Goal: Task Accomplishment & Management: Manage account settings

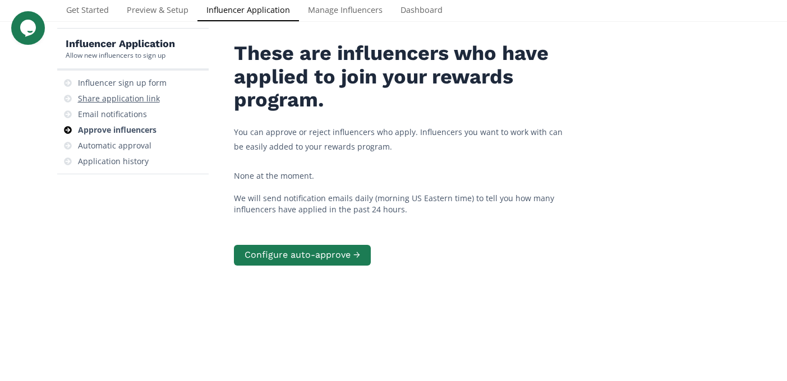
click at [111, 102] on div "Share application link" at bounding box center [119, 98] width 82 height 11
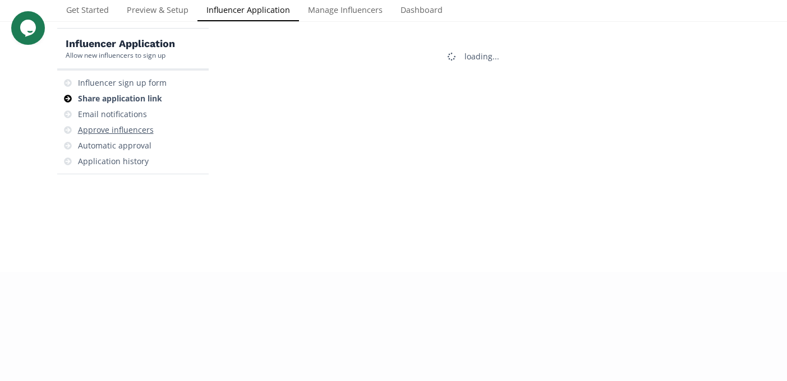
click at [121, 133] on div "Approve influencers" at bounding box center [116, 130] width 76 height 11
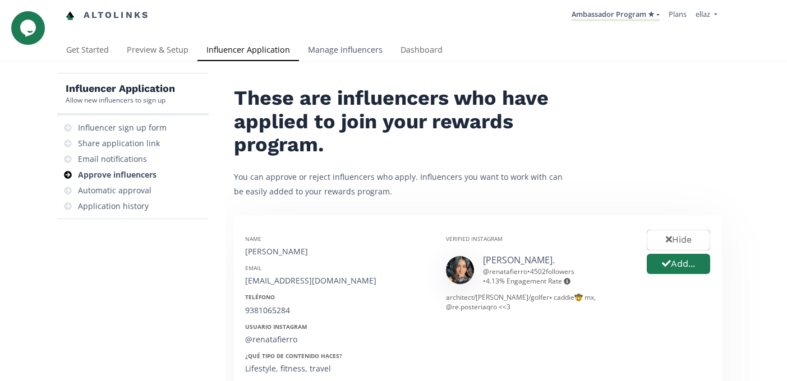
click at [341, 49] on link "Manage Influencers" at bounding box center [345, 51] width 93 height 22
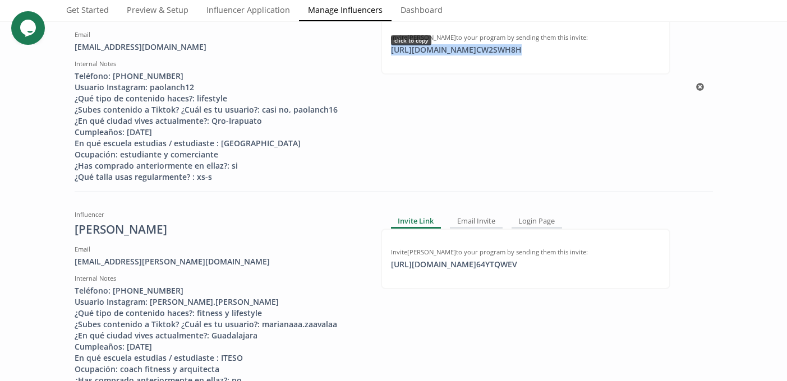
click at [466, 48] on div "[URL][DOMAIN_NAME] CW2SWH8H click to copy" at bounding box center [456, 49] width 144 height 11
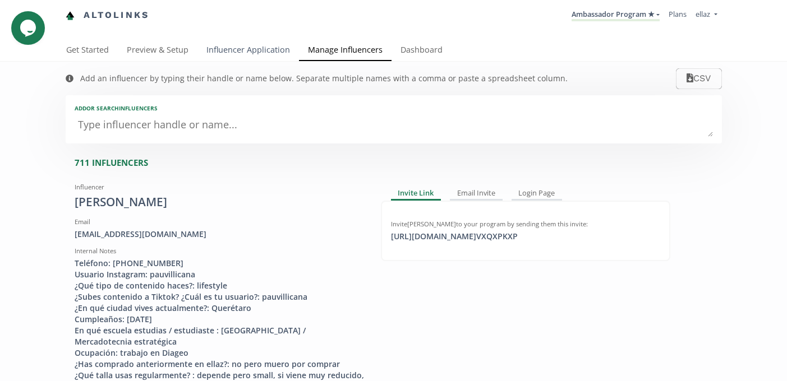
click at [242, 49] on link "Influencer Application" at bounding box center [248, 51] width 102 height 22
click at [228, 59] on link "Influencer Application" at bounding box center [248, 51] width 102 height 22
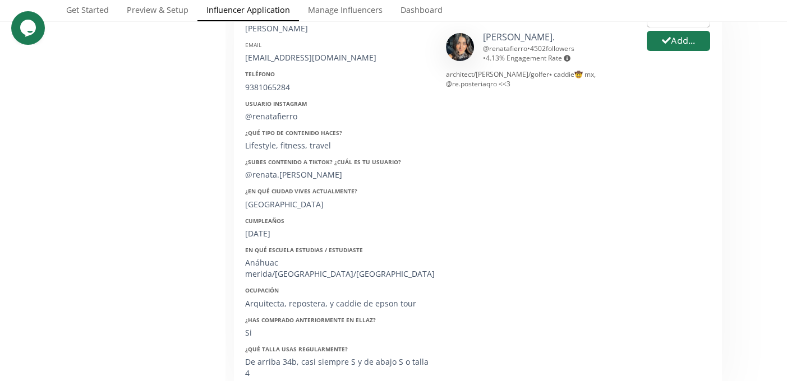
scroll to position [39, 0]
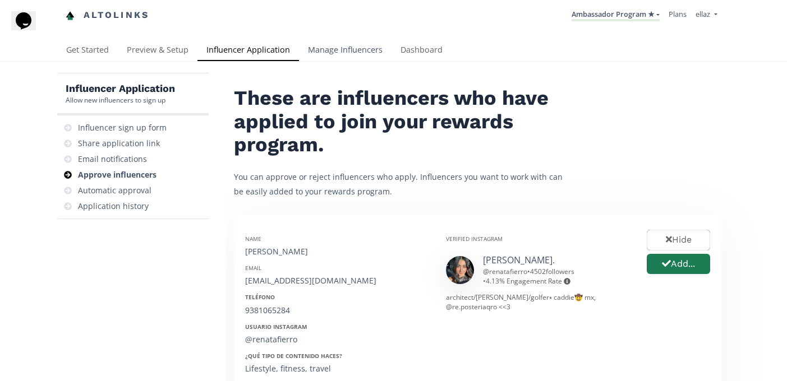
click at [370, 50] on link "Manage Influencers" at bounding box center [345, 51] width 93 height 22
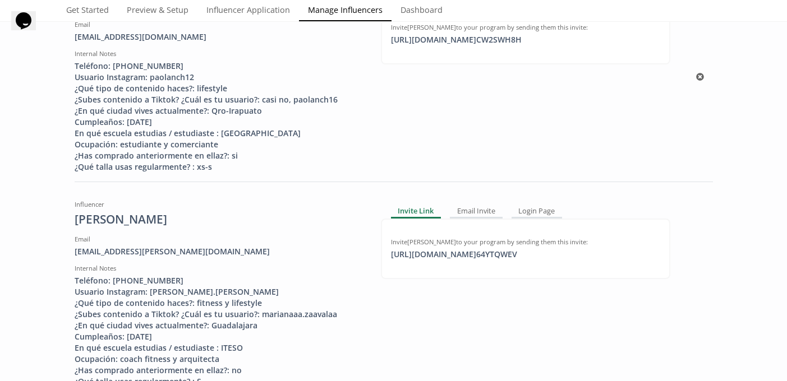
scroll to position [473, 0]
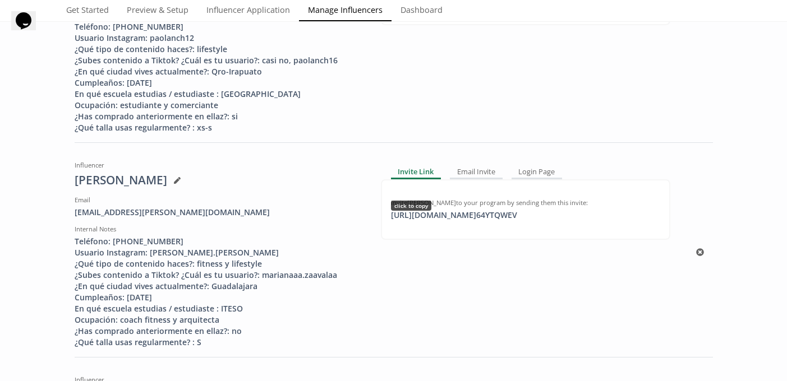
click at [419, 221] on div "Invite Mariana Zavala to your program by sending them this invite: https://app.…" at bounding box center [525, 210] width 289 height 61
click at [419, 215] on div "https://app.altolinks.com/invite/ 64YTQWEV copied" at bounding box center [454, 215] width 140 height 11
copy div "https://app.altolinks.com/invite/ 64YTQWEV"
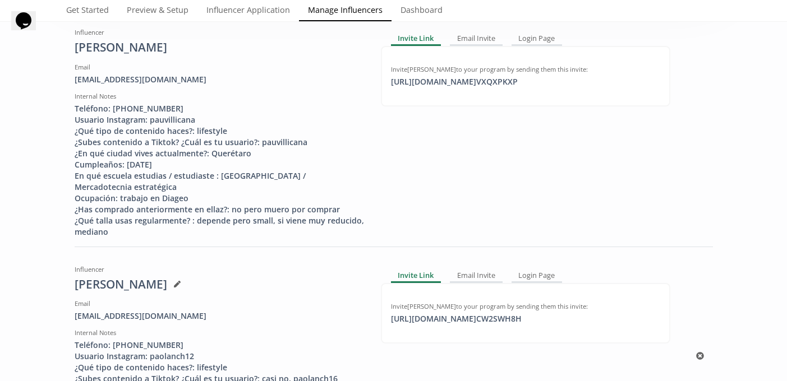
scroll to position [0, 0]
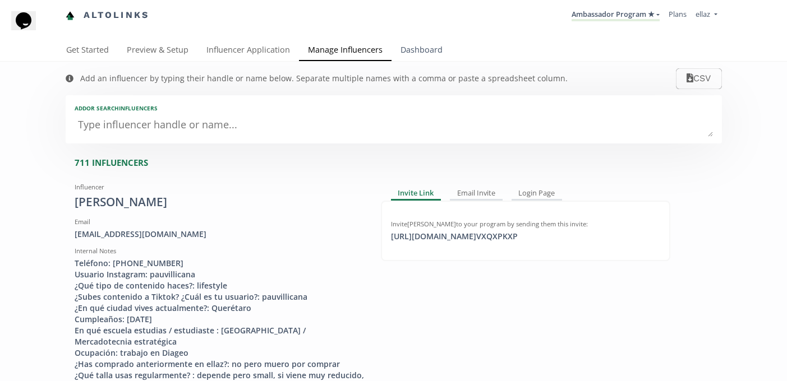
click at [421, 53] on link "Dashboard" at bounding box center [422, 51] width 60 height 22
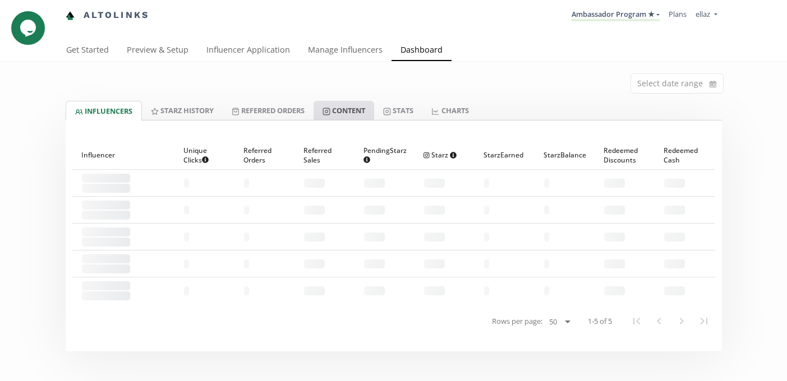
click at [350, 113] on link "Content" at bounding box center [344, 110] width 61 height 19
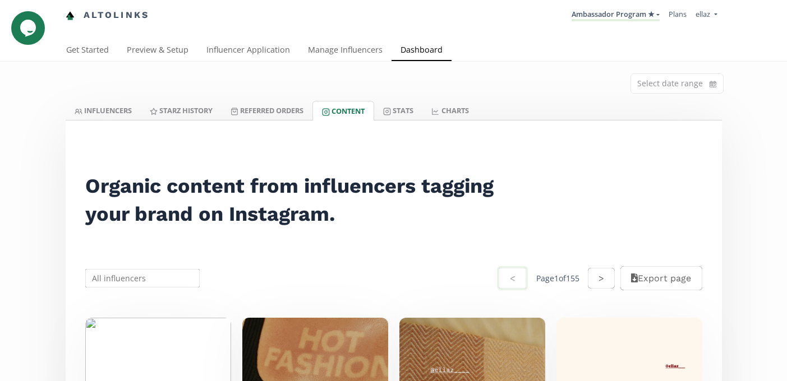
click at [150, 277] on input "text" at bounding box center [143, 279] width 118 height 22
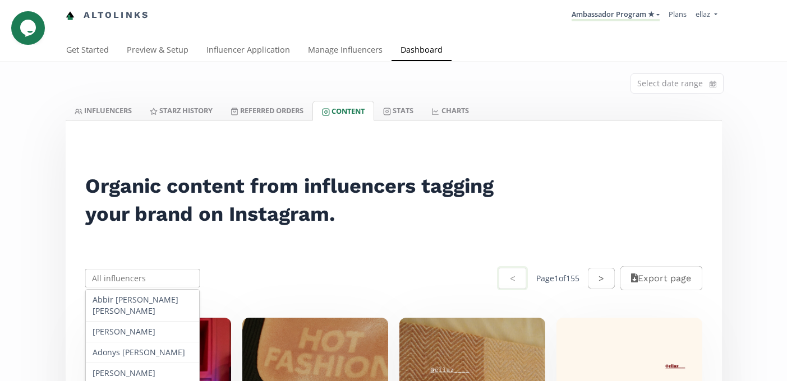
click at [150, 277] on input "text" at bounding box center [143, 279] width 118 height 22
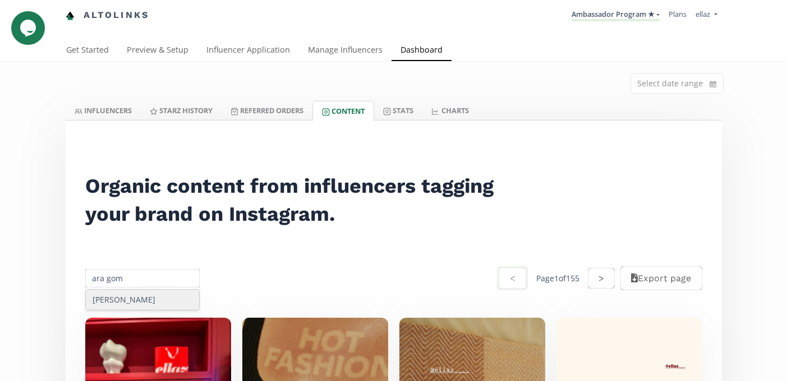
click at [150, 298] on div "Ara Gomez" at bounding box center [143, 300] width 114 height 20
type input "Ara Gomez"
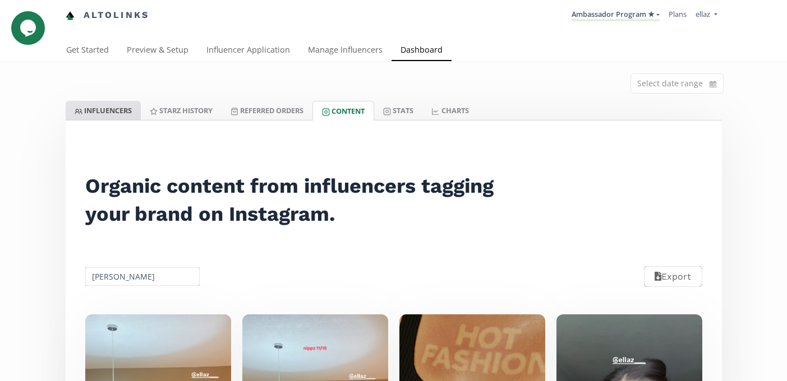
click at [113, 109] on link "INFLUENCERS" at bounding box center [103, 110] width 75 height 19
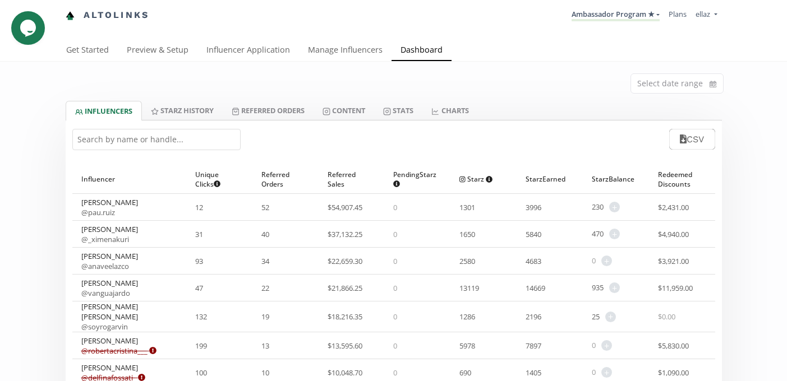
click at [165, 132] on input "text" at bounding box center [156, 139] width 168 height 21
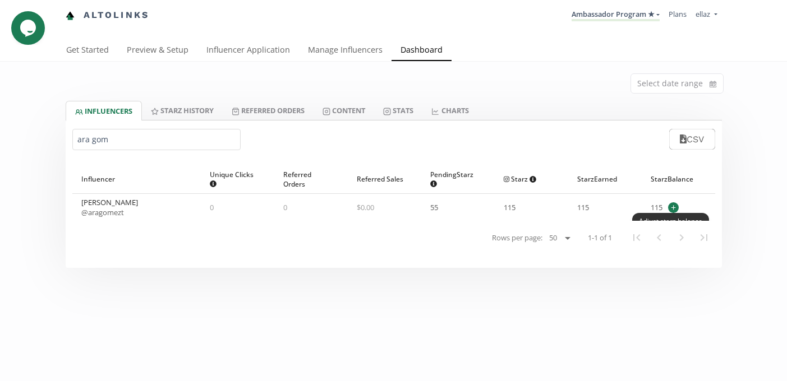
type input "ara gom"
click at [677, 208] on span "+" at bounding box center [673, 208] width 11 height 11
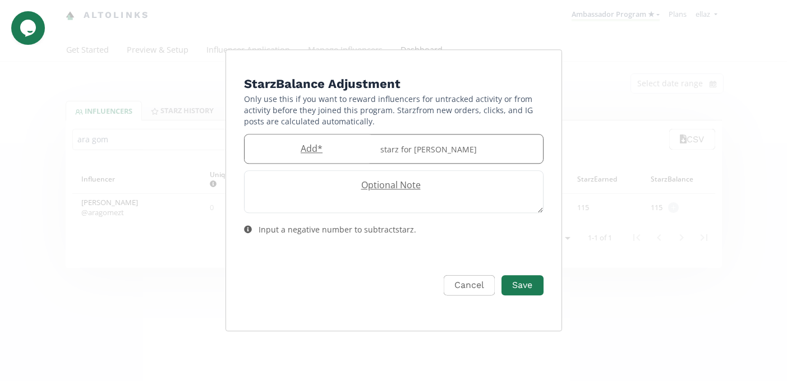
click at [313, 144] on label "Add *" at bounding box center [309, 148] width 129 height 13
type input "5"
type input "60"
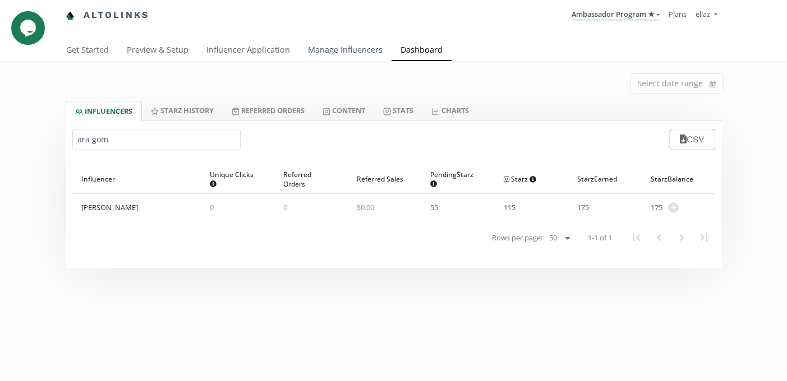
click at [330, 52] on link "Manage Influencers" at bounding box center [345, 51] width 93 height 22
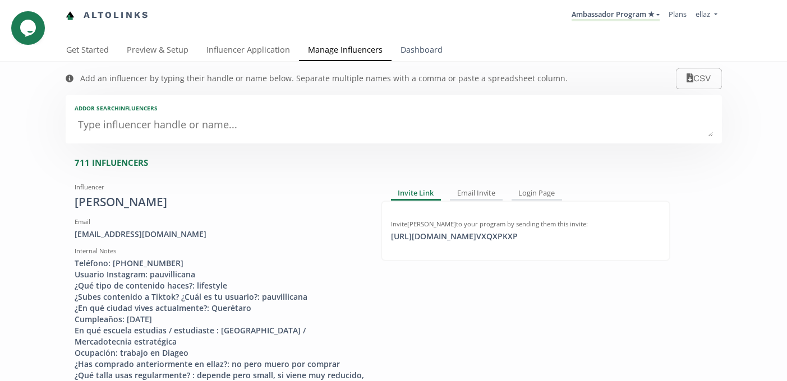
click at [420, 49] on link "Dashboard" at bounding box center [422, 51] width 60 height 22
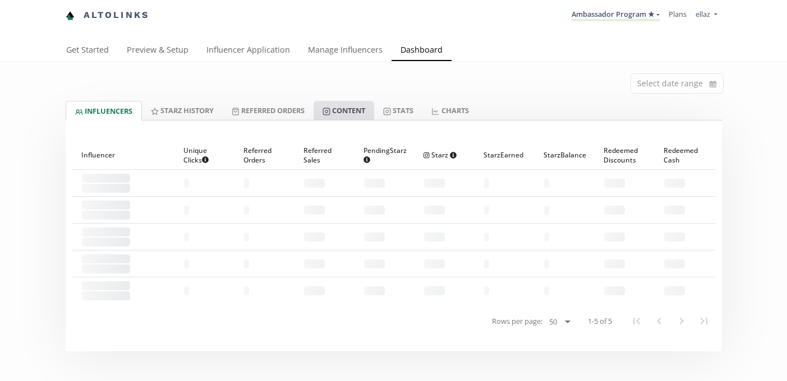
click at [362, 110] on link "Content" at bounding box center [344, 110] width 61 height 19
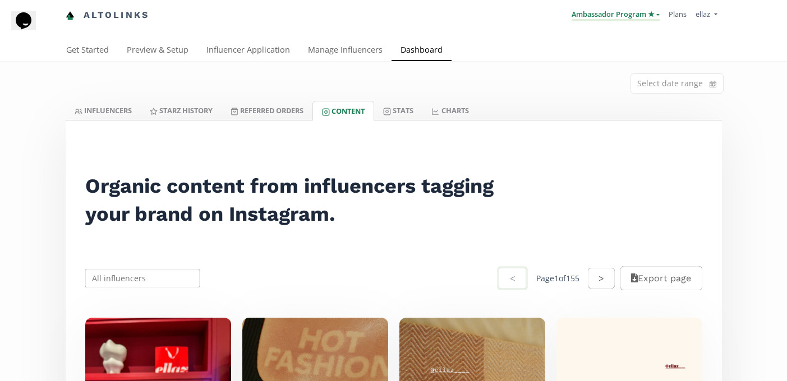
click at [611, 17] on link "Ambassador Program ★" at bounding box center [616, 15] width 88 height 12
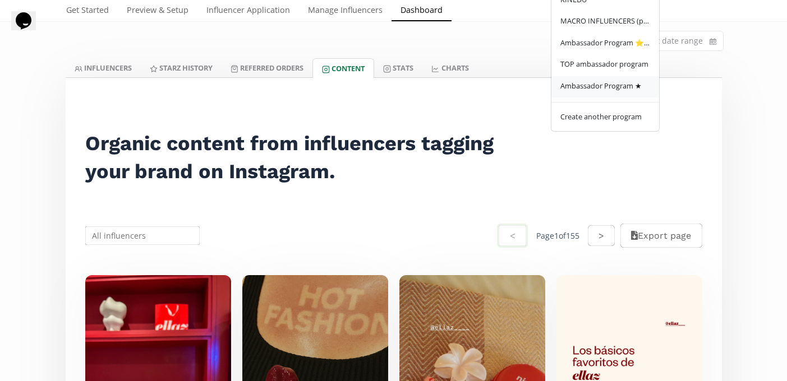
scroll to position [44, 0]
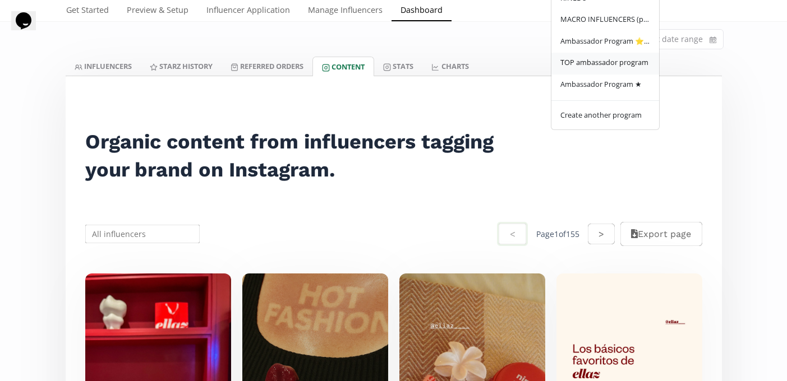
click at [610, 61] on span "TOP ambassador program" at bounding box center [604, 62] width 88 height 10
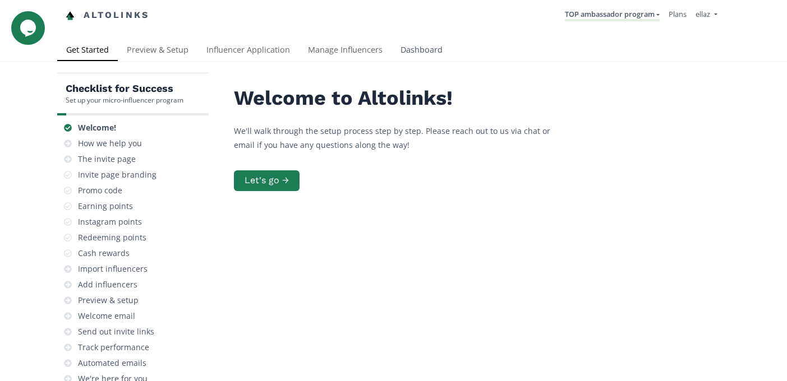
click at [429, 54] on link "Dashboard" at bounding box center [422, 51] width 60 height 22
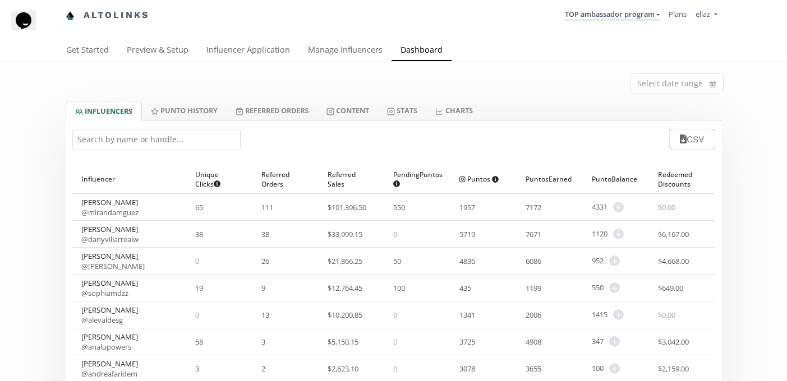
click at [376, 98] on div "Select date range" at bounding box center [393, 81] width 673 height 39
click at [365, 108] on link "Content" at bounding box center [348, 110] width 61 height 19
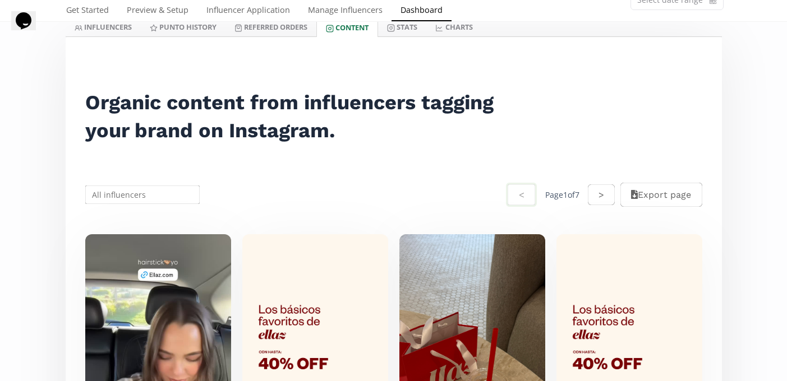
scroll to position [76, 0]
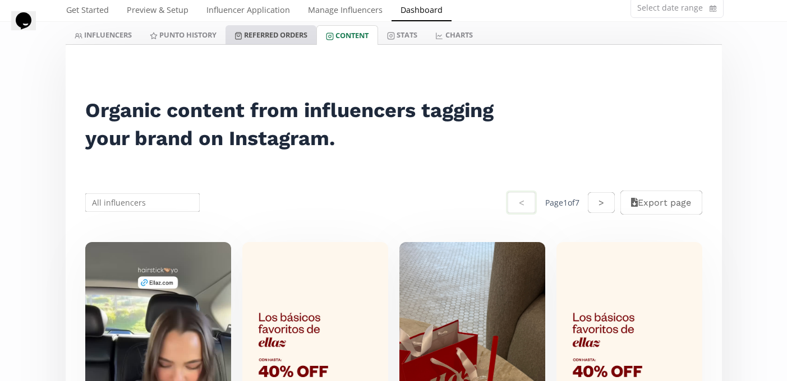
click at [281, 30] on link "Referred Orders" at bounding box center [271, 34] width 91 height 19
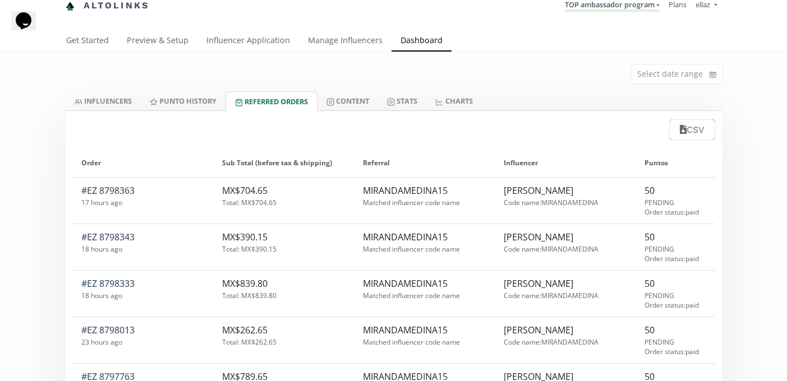
scroll to position [10, 0]
click at [109, 98] on link "INFLUENCERS" at bounding box center [103, 100] width 75 height 19
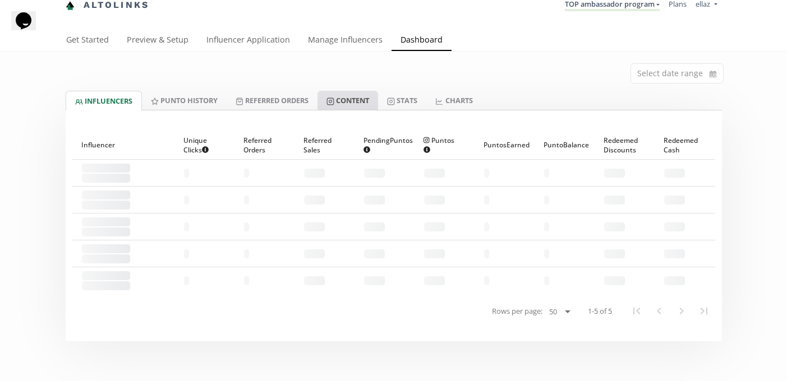
click at [360, 107] on link "Content" at bounding box center [348, 100] width 61 height 19
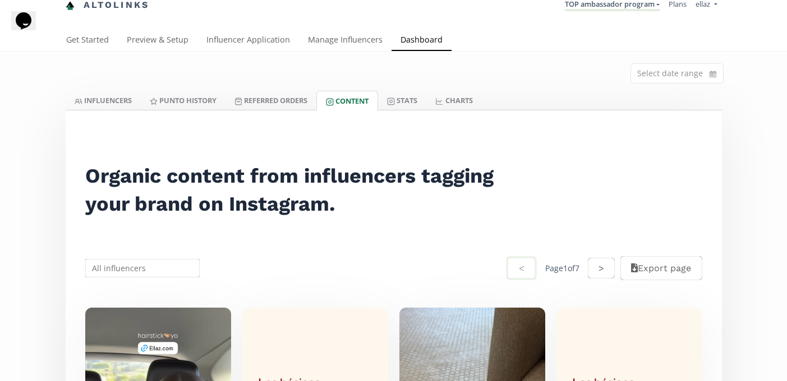
click at [163, 270] on input "text" at bounding box center [143, 269] width 118 height 22
type input "alejand"
click at [591, 6] on link "TOP ambassador program" at bounding box center [612, 5] width 95 height 12
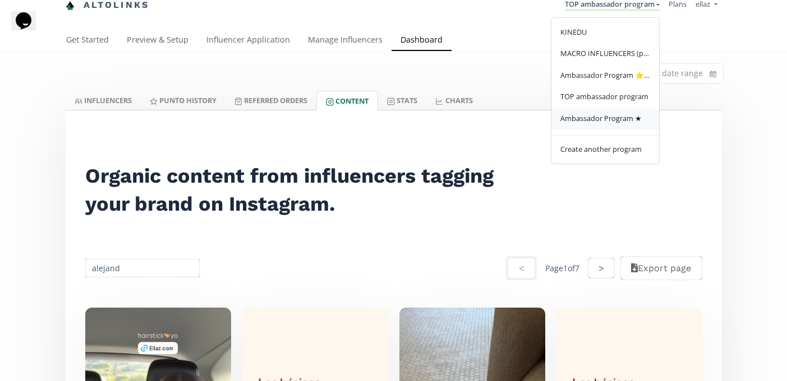
click at [596, 129] on link "Ambassador Program ★" at bounding box center [605, 120] width 108 height 22
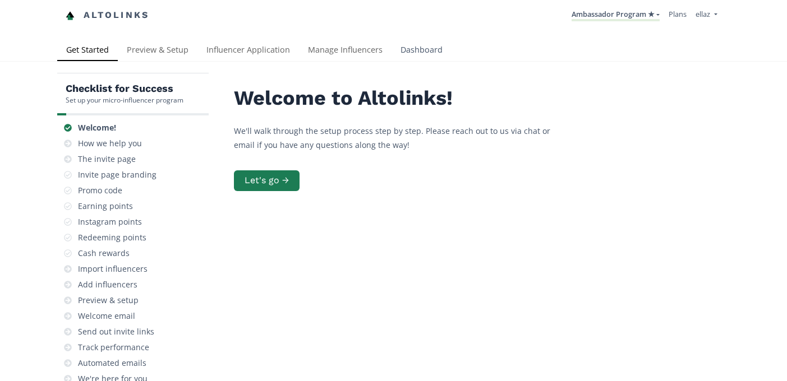
click at [404, 49] on link "Dashboard" at bounding box center [422, 51] width 60 height 22
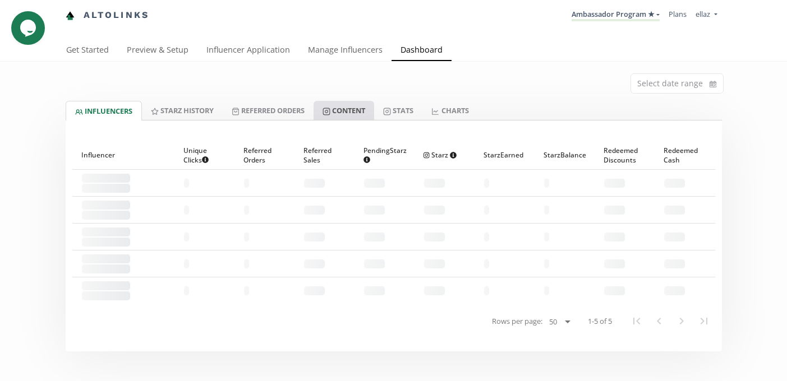
click at [363, 111] on link "Content" at bounding box center [344, 110] width 61 height 19
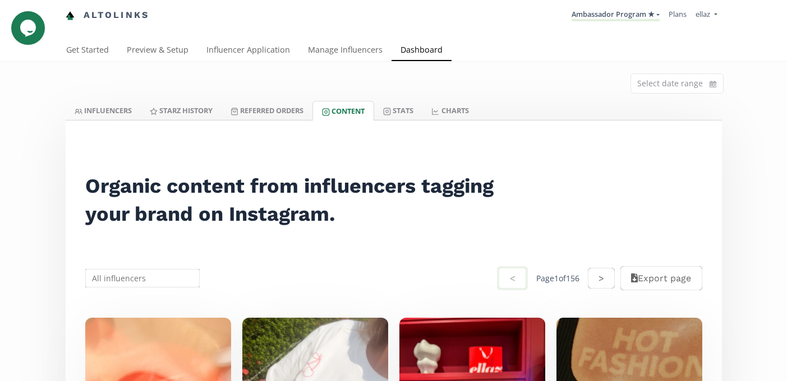
click at [159, 274] on input "text" at bounding box center [143, 279] width 118 height 22
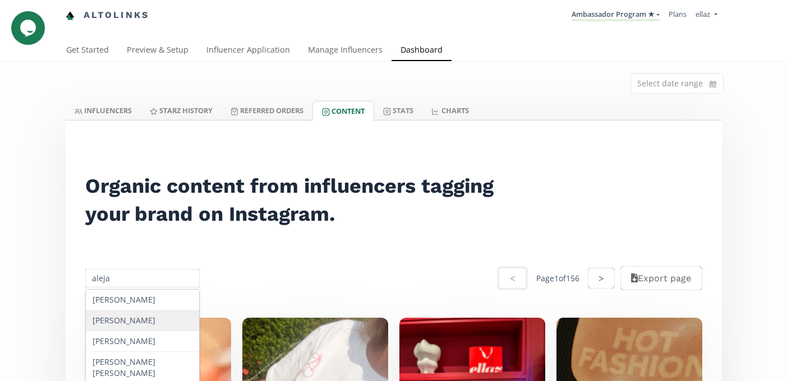
click at [172, 320] on div "Alejandra Brum" at bounding box center [143, 321] width 114 height 21
type input "Alejandra Brum"
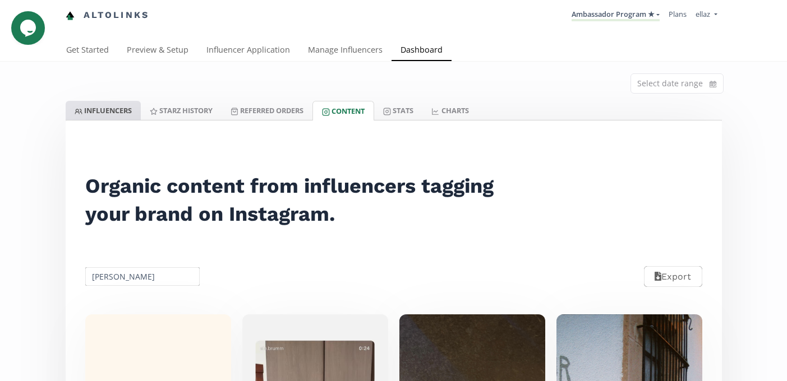
click at [98, 111] on link "INFLUENCERS" at bounding box center [103, 110] width 75 height 19
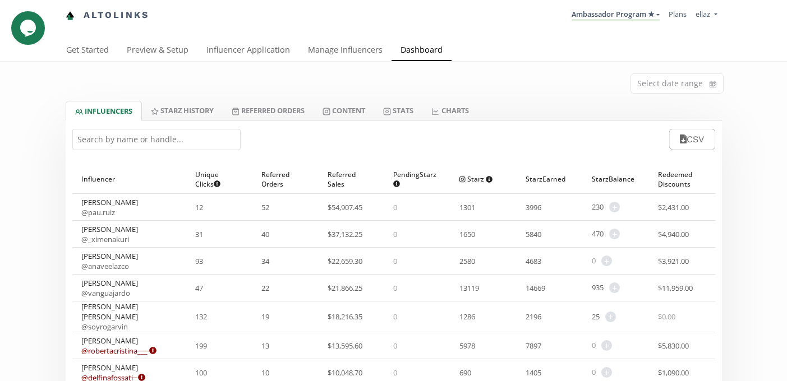
click at [176, 142] on input "text" at bounding box center [156, 139] width 168 height 21
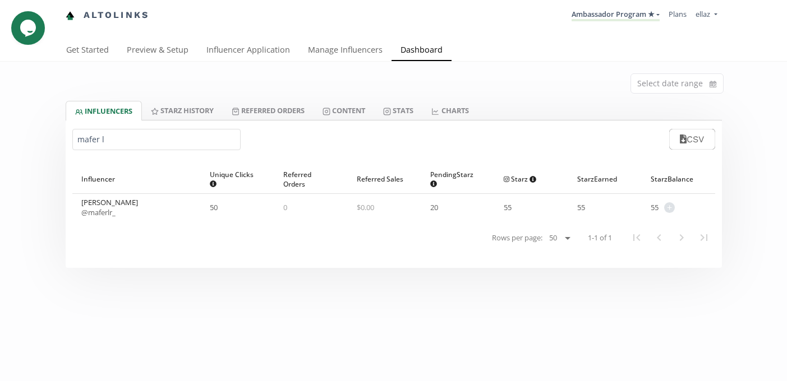
type input "mafer l"
click at [104, 214] on link "@ maferlr_" at bounding box center [98, 213] width 34 height 10
click at [669, 206] on span "+" at bounding box center [669, 208] width 11 height 11
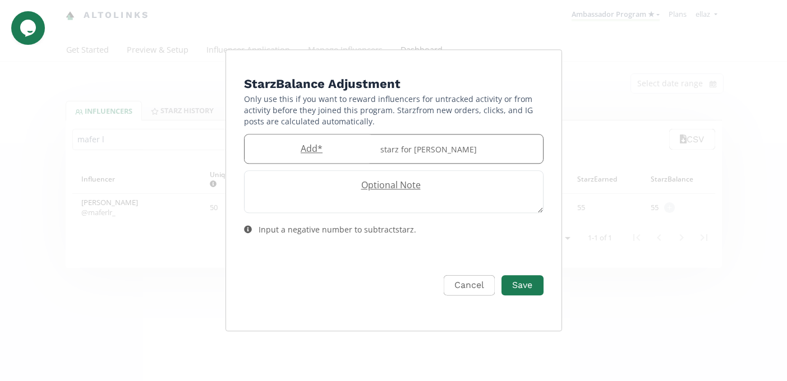
click at [298, 145] on label "Add *" at bounding box center [309, 148] width 129 height 13
type input "60"
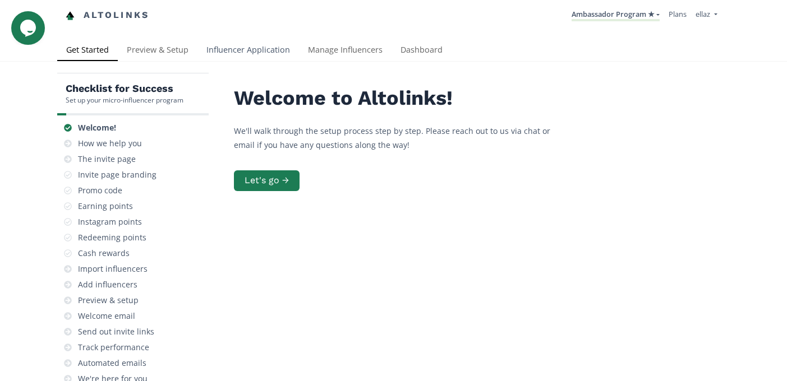
click at [259, 45] on link "Influencer Application" at bounding box center [248, 51] width 102 height 22
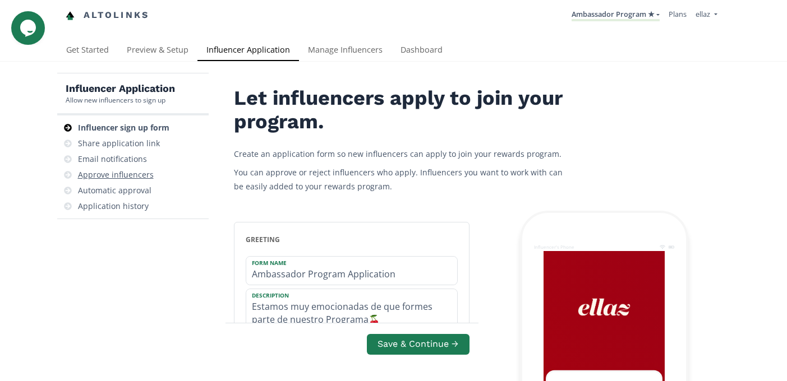
click at [127, 178] on div "Approve influencers" at bounding box center [116, 174] width 76 height 11
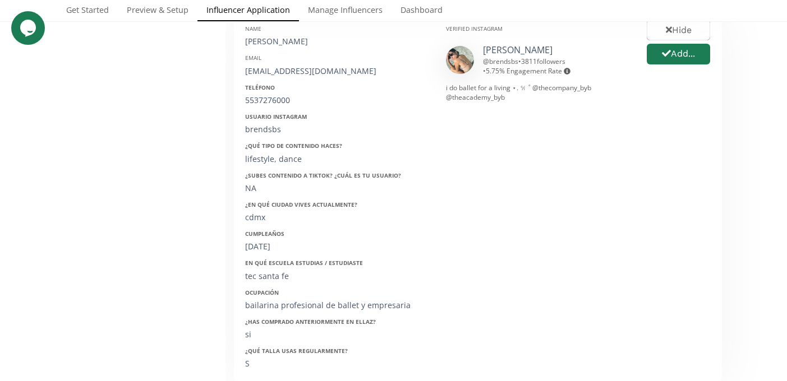
scroll to position [522, 0]
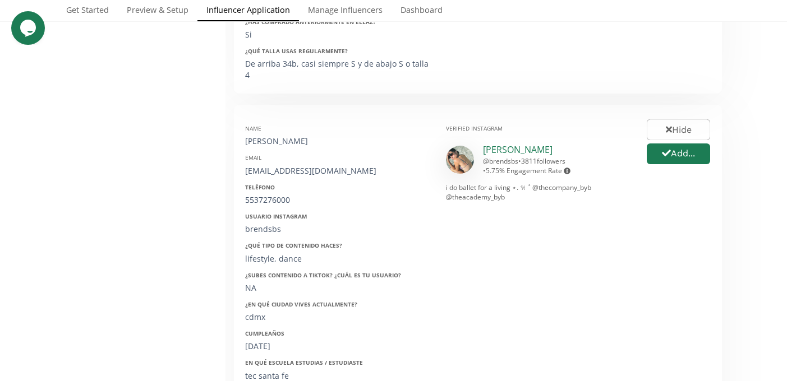
click at [501, 144] on link "Brenda B" at bounding box center [518, 150] width 70 height 12
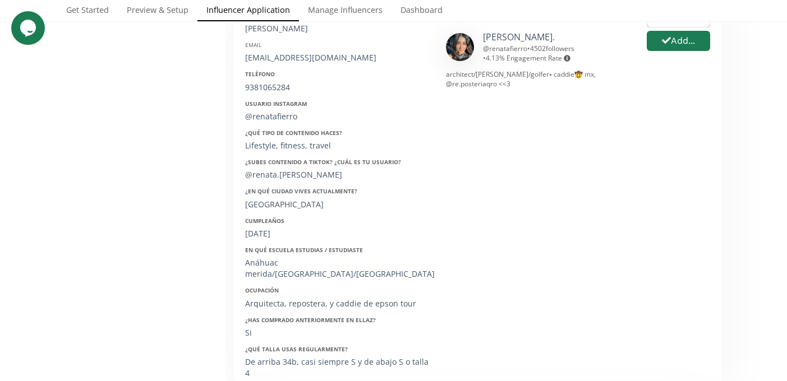
scroll to position [146, 0]
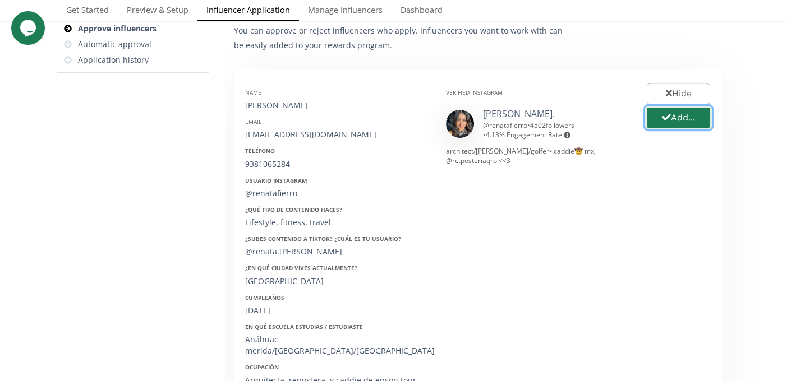
click at [666, 117] on icon "button" at bounding box center [666, 117] width 9 height 7
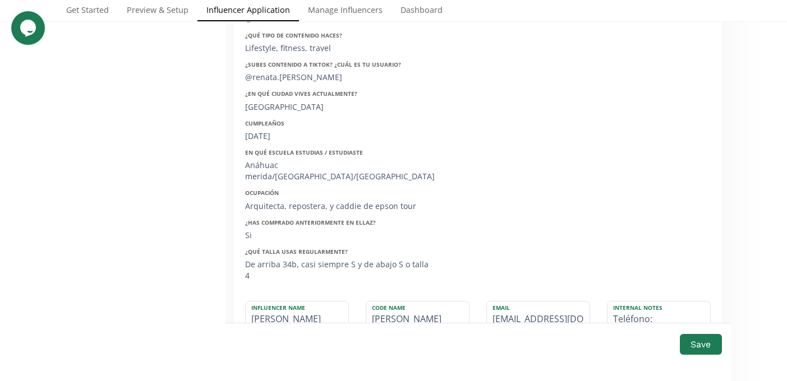
scroll to position [328, 0]
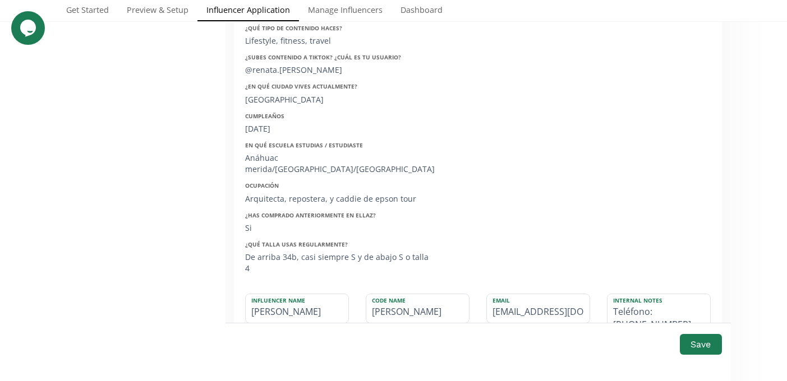
drag, startPoint x: 259, startPoint y: 288, endPoint x: 355, endPoint y: 297, distance: 96.3
click at [355, 297] on div "Influencer Name RENATA FIERRO" at bounding box center [297, 384] width 121 height 181
type input "Re"
type input "RE"
type input "Ren"
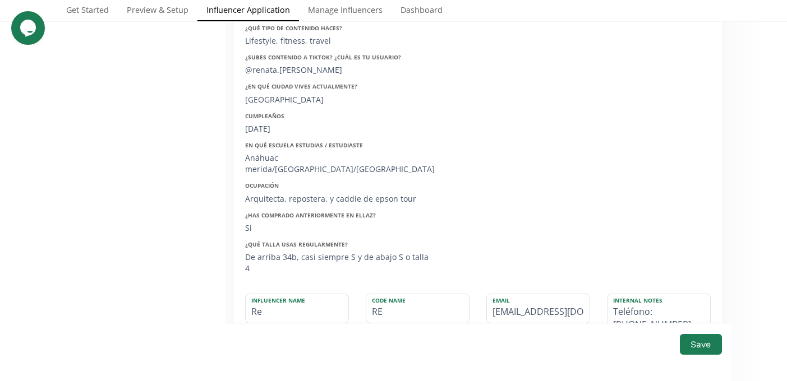
type input "REN"
type input "Rena"
type input "RENA"
type input "Renat"
type input "RENAT"
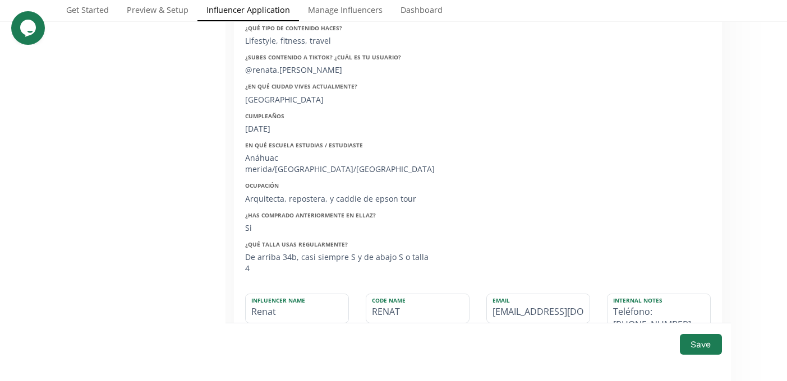
type input "Renata"
type input "RENATA"
click at [302, 295] on input "[PERSON_NAME]" at bounding box center [297, 309] width 103 height 29
click at [302, 295] on input "Renata Fierro" at bounding box center [297, 309] width 103 height 29
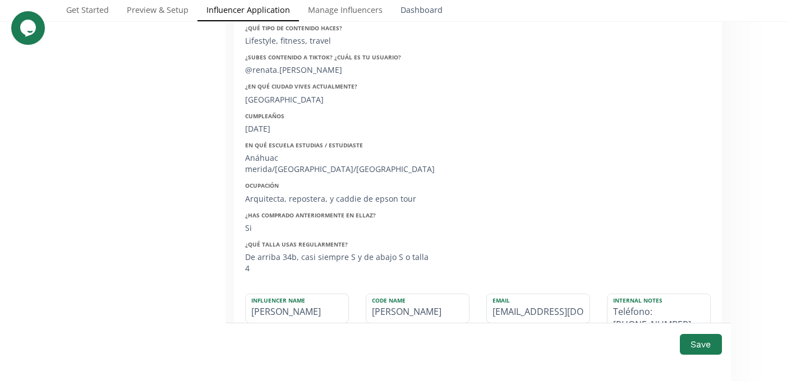
type input "Renata Fierro"
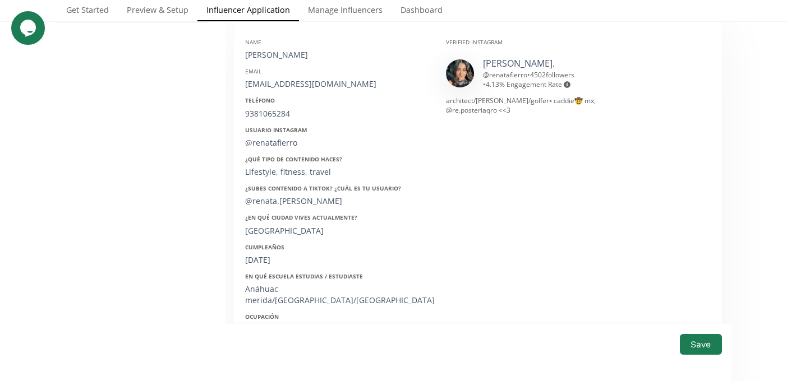
click at [283, 88] on div "refs0109@hotmail.com" at bounding box center [337, 84] width 184 height 11
copy div "refs0109@hotmail.com"
click at [279, 111] on div "9381065284" at bounding box center [337, 113] width 184 height 11
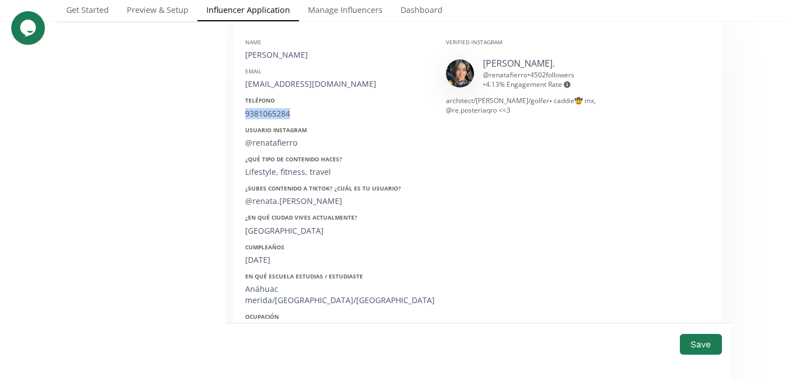
click at [279, 111] on div "9381065284" at bounding box center [337, 113] width 184 height 11
copy div "9381065284"
click at [265, 153] on div "Name RENATA FIERRO Email refs0109@hotmail.com Teléfono 9381065284 Usuario Insta…" at bounding box center [337, 219] width 201 height 378
click at [265, 144] on div "@renatafierro" at bounding box center [337, 142] width 184 height 11
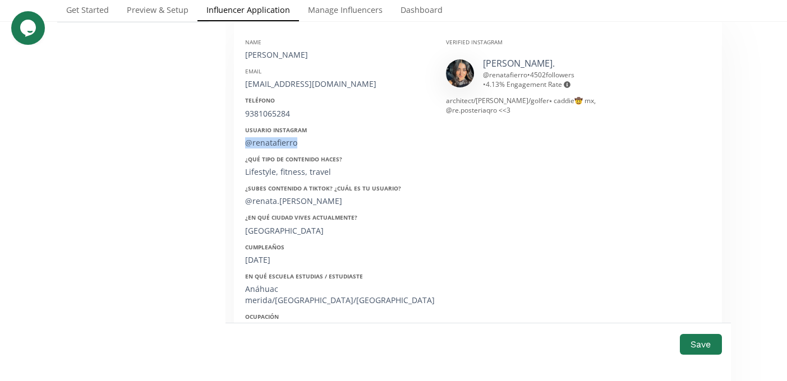
click at [265, 144] on div "@renatafierro" at bounding box center [337, 142] width 184 height 11
copy div "@renatafierro"
click at [273, 257] on div "01/09/1999" at bounding box center [337, 260] width 184 height 11
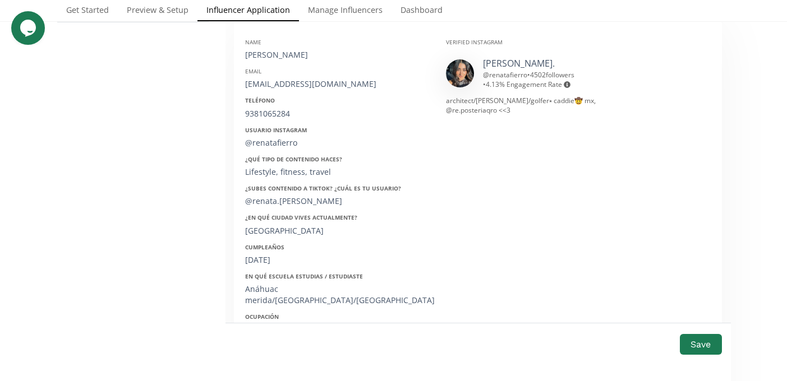
click at [261, 261] on div "01/09/1999" at bounding box center [337, 260] width 184 height 11
copy div "01/09/1999"
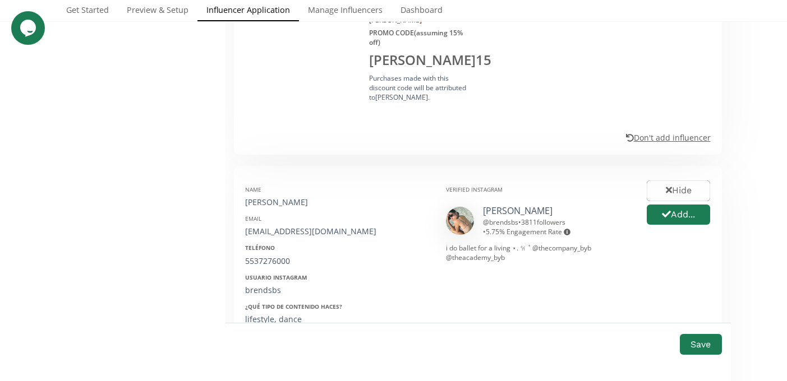
scroll to position [718, 0]
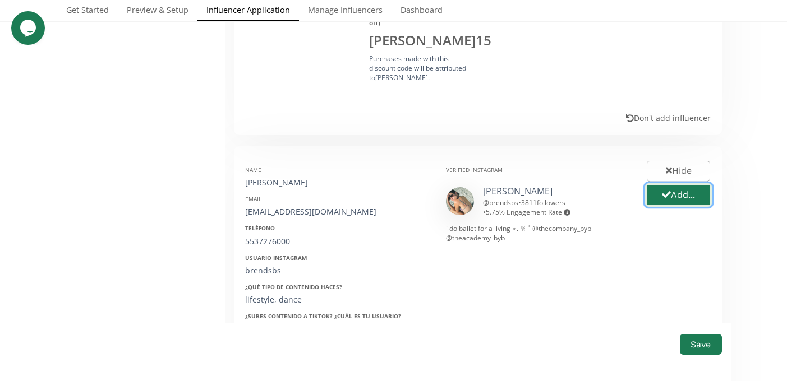
click at [673, 183] on button "Add..." at bounding box center [678, 195] width 67 height 24
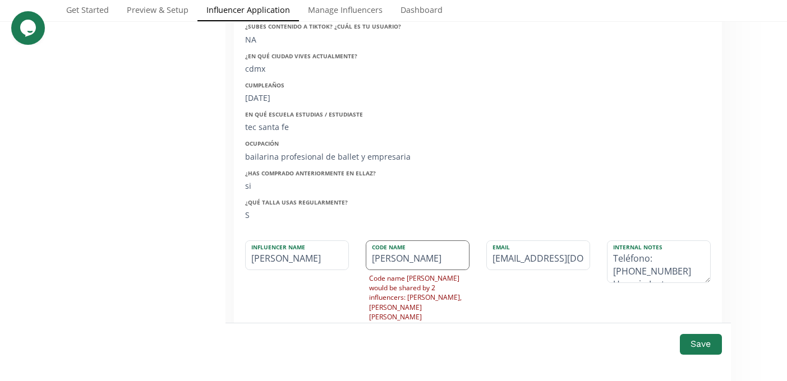
scroll to position [1017, 0]
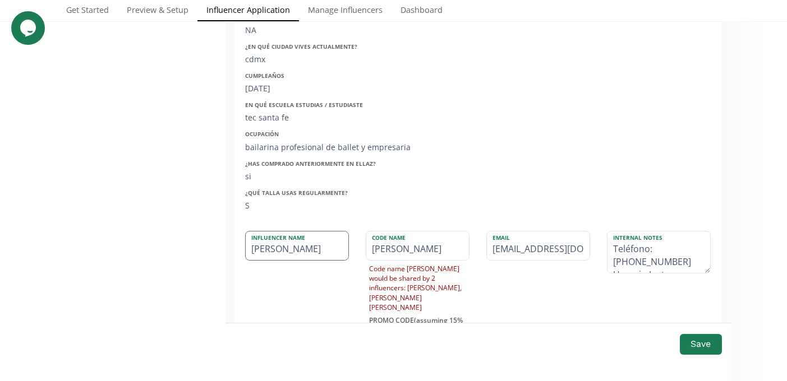
click at [281, 232] on input "Brenda Becerril" at bounding box center [297, 246] width 103 height 29
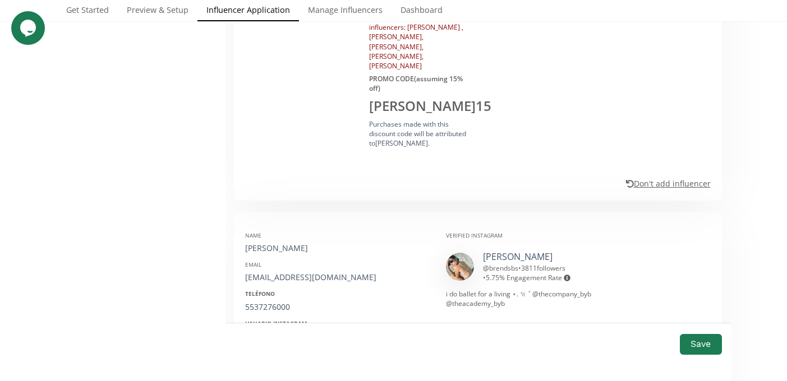
scroll to position [633, 0]
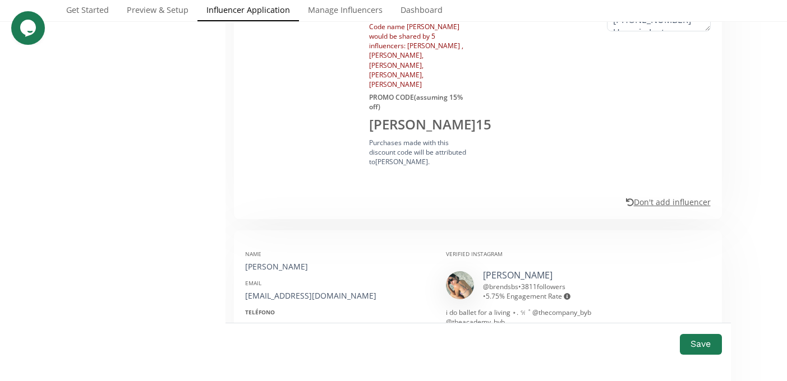
click at [287, 291] on div "becerrilbrenda@gmail.com" at bounding box center [337, 296] width 184 height 11
copy div "becerrilbrenda@gmail.com"
click at [268, 320] on div "5537276000" at bounding box center [337, 325] width 184 height 11
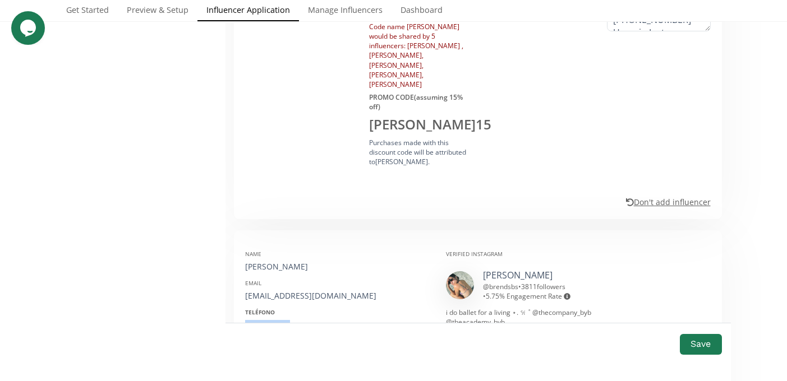
click at [268, 320] on div "5537276000" at bounding box center [337, 325] width 184 height 11
copy div "5537276000"
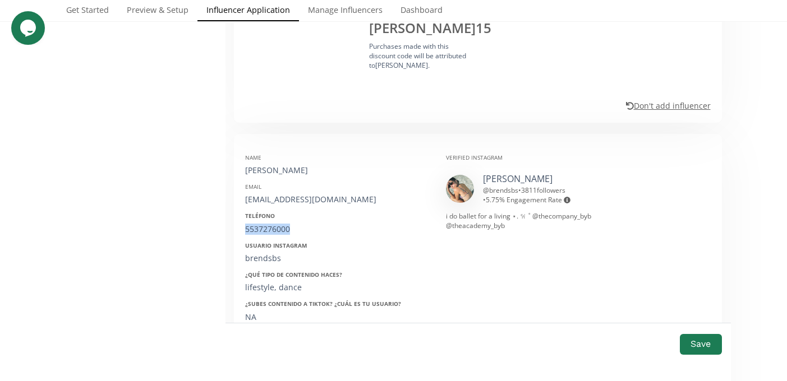
scroll to position [735, 0]
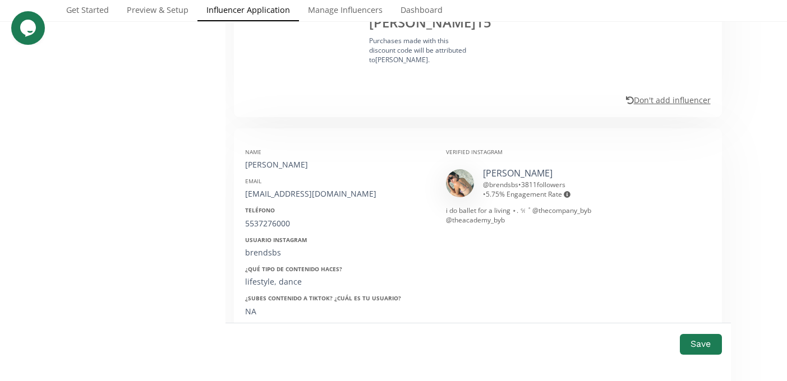
click at [268, 247] on div "brendsbs" at bounding box center [337, 252] width 184 height 11
copy div "brendsbs"
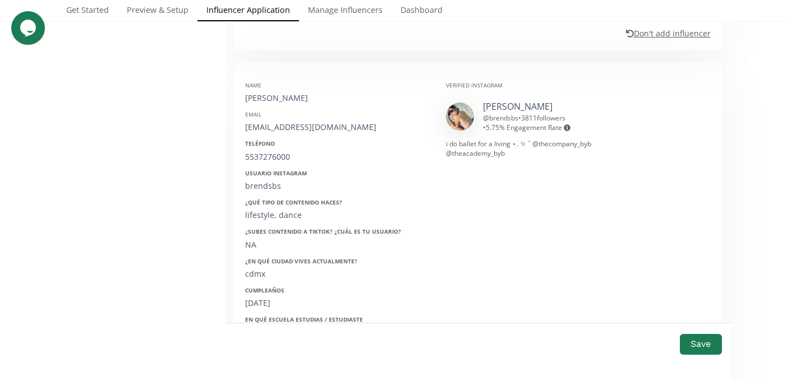
click at [266, 298] on div "27/09/1994" at bounding box center [337, 303] width 184 height 11
copy div "27/09/1994"
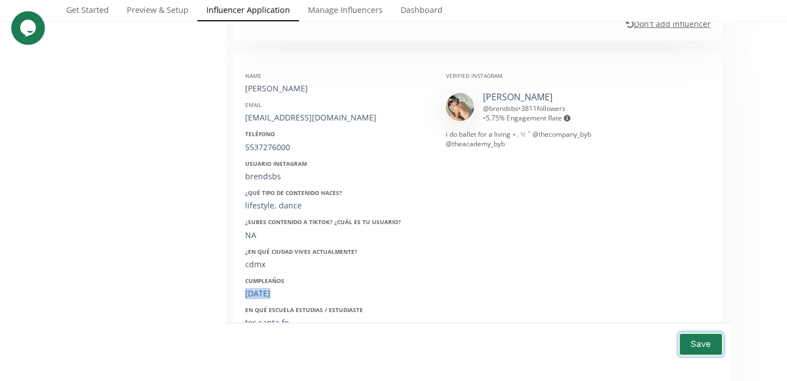
click at [697, 339] on button "Save" at bounding box center [700, 345] width 45 height 24
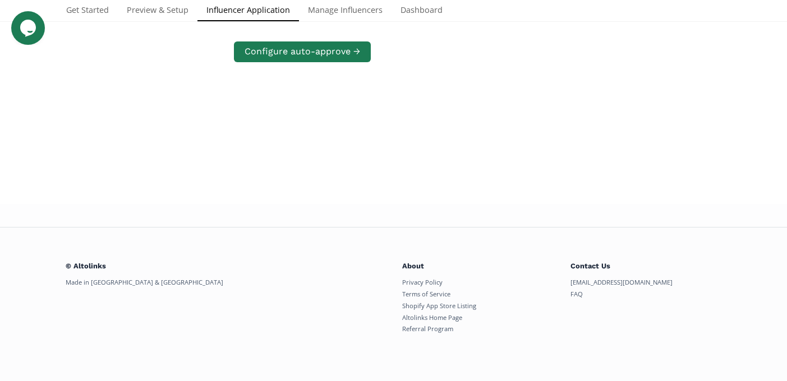
scroll to position [216, 0]
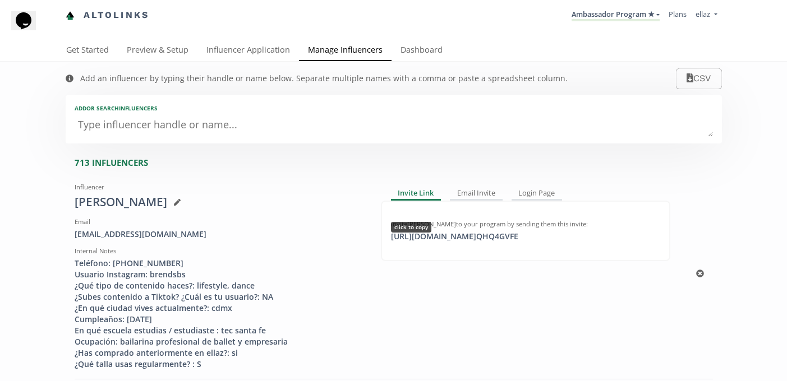
click at [438, 244] on div "Invite [PERSON_NAME] to your program by sending them this invite: [URL][DOMAIN_…" at bounding box center [525, 231] width 289 height 61
click at [435, 237] on div "[URL][DOMAIN_NAME] QHQ4GVFE click to copy" at bounding box center [454, 236] width 141 height 11
copy div "[URL][DOMAIN_NAME] QHQ4GVFE"
click at [226, 54] on link "Influencer Application" at bounding box center [248, 51] width 102 height 22
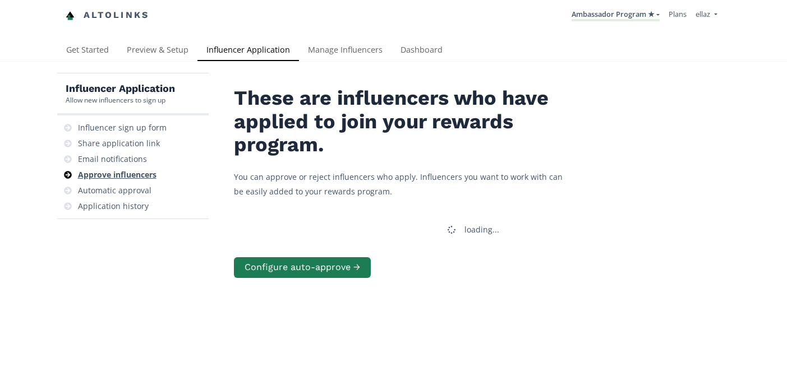
click at [135, 174] on div "Approve influencers" at bounding box center [117, 174] width 79 height 11
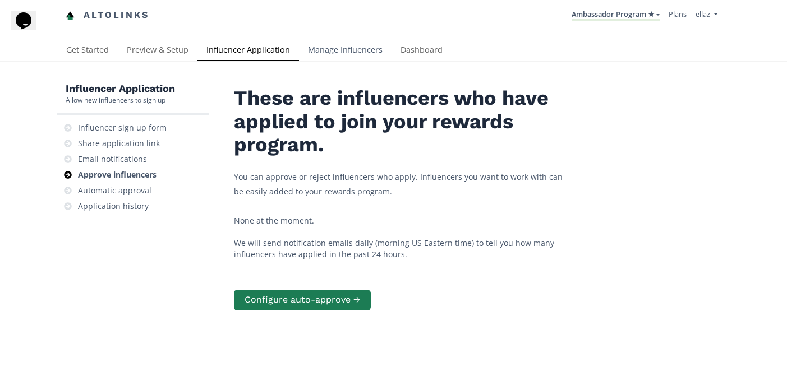
click at [368, 54] on link "Manage Influencers" at bounding box center [345, 51] width 93 height 22
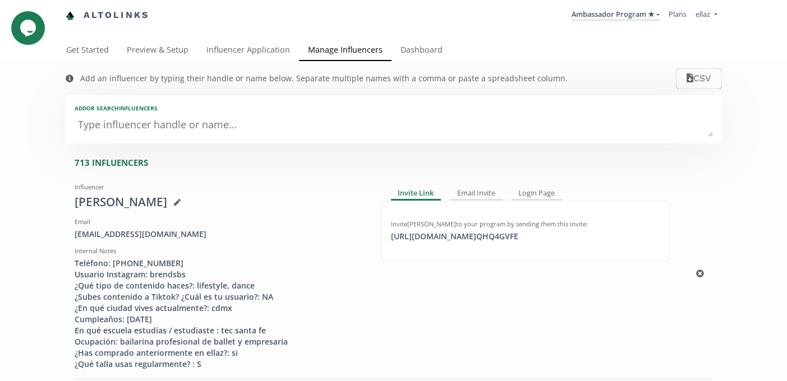
scroll to position [202, 0]
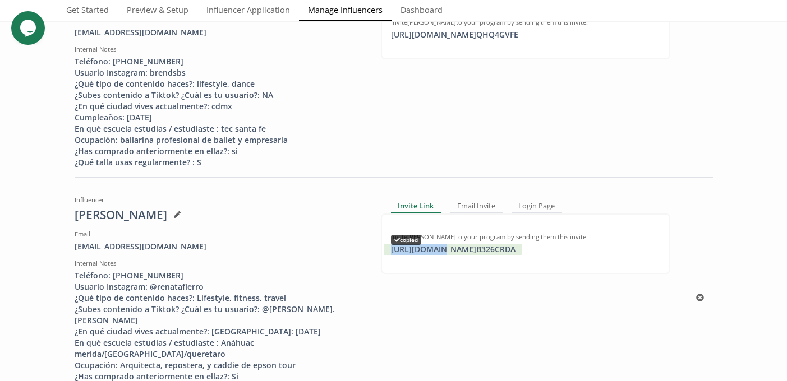
click at [435, 251] on div "[URL][DOMAIN_NAME] B326CRDA copied" at bounding box center [453, 249] width 138 height 11
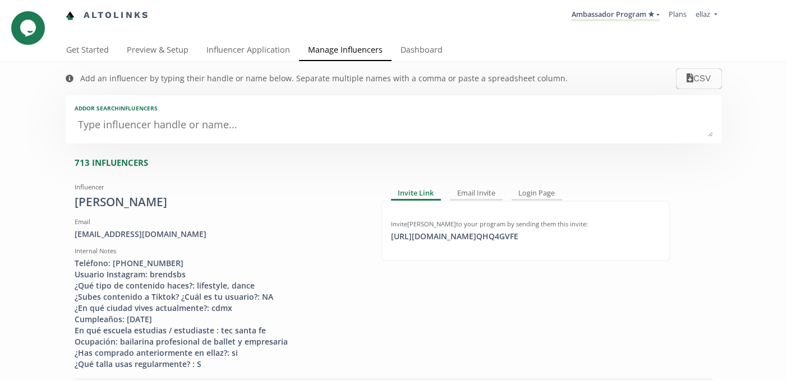
click at [431, 67] on div "Add an influencer by typing their handle or name below. Separate multiple names…" at bounding box center [316, 79] width 525 height 34
click at [423, 50] on link "Dashboard" at bounding box center [422, 51] width 60 height 22
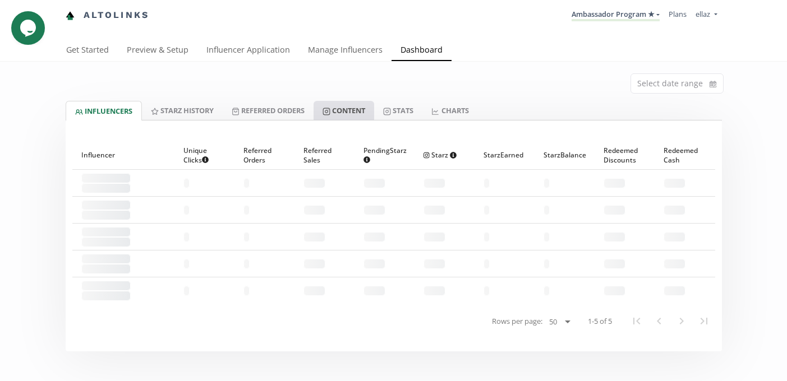
click at [364, 114] on link "Content" at bounding box center [344, 110] width 61 height 19
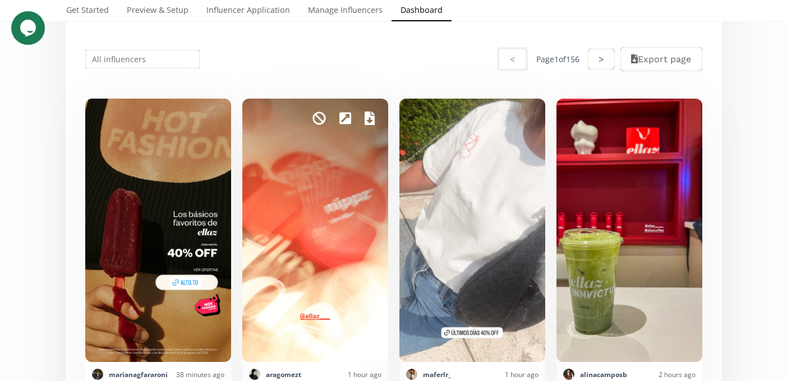
scroll to position [62, 0]
